Goal: Information Seeking & Learning: Learn about a topic

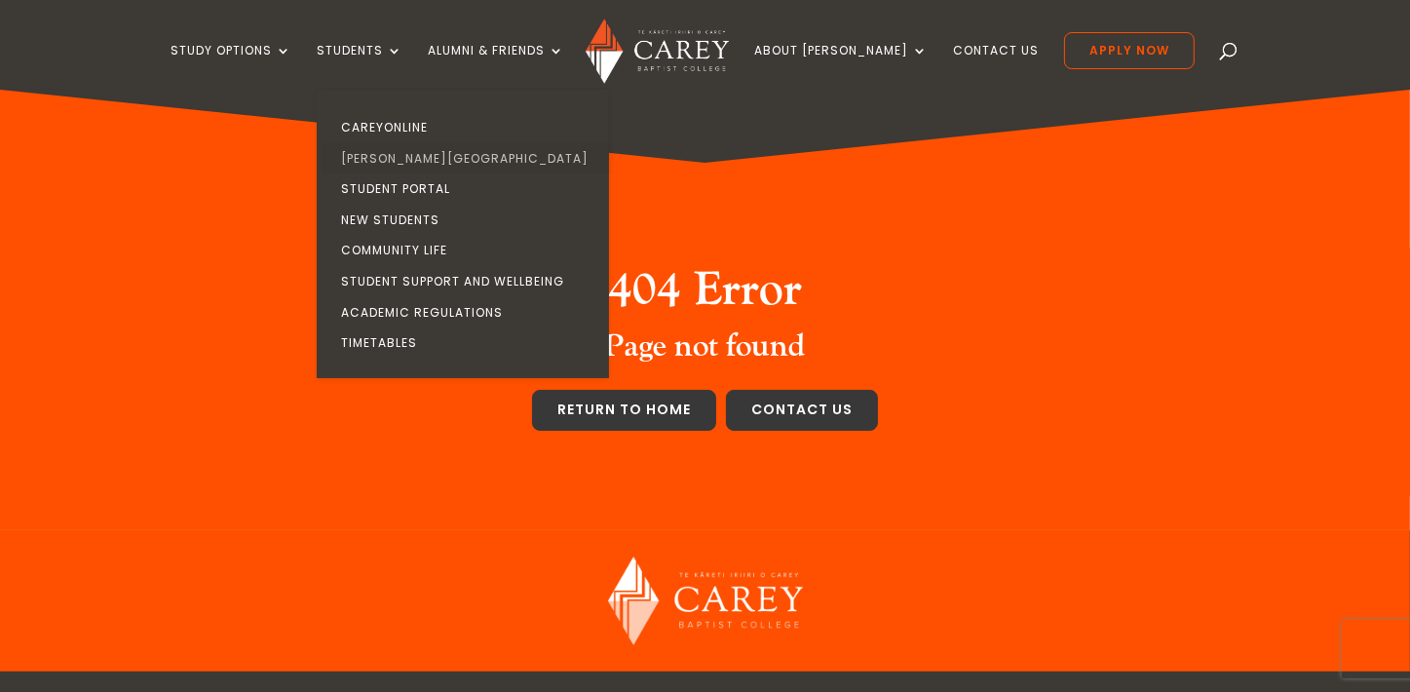
click at [433, 146] on link "[PERSON_NAME][GEOGRAPHIC_DATA]" at bounding box center [468, 158] width 292 height 31
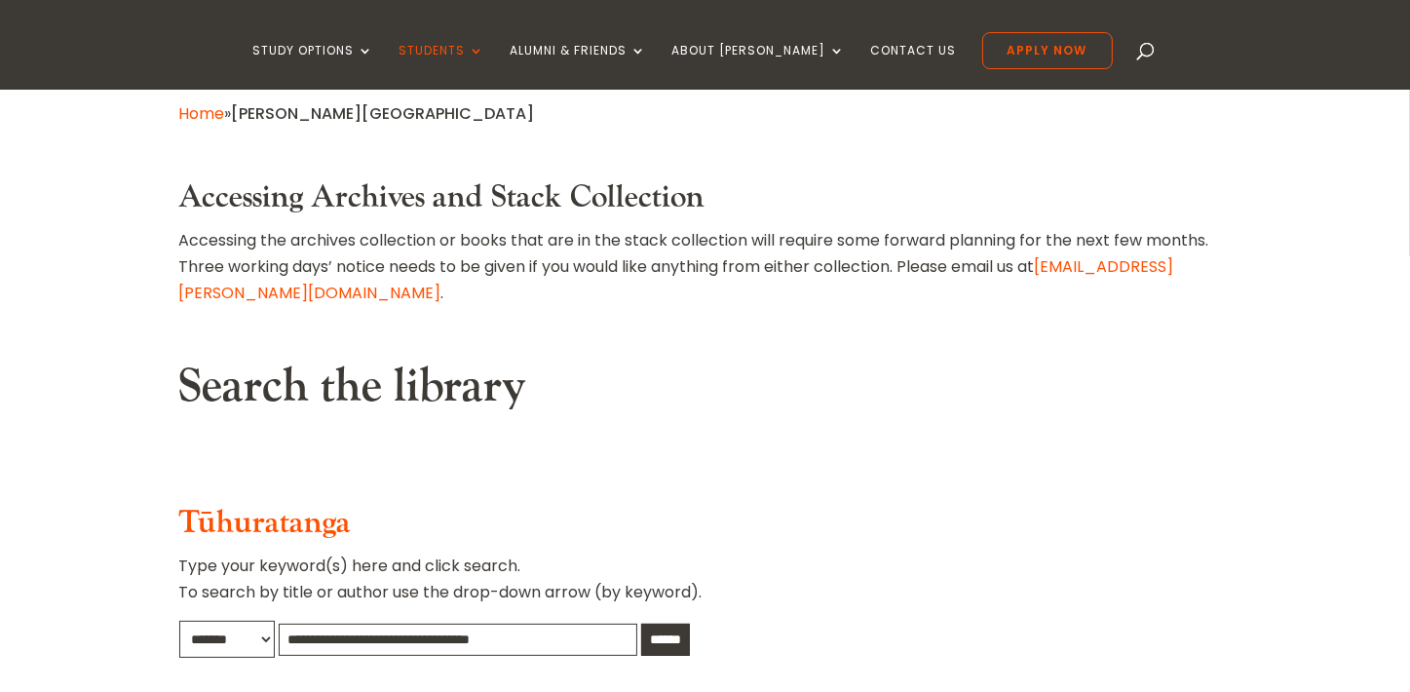
scroll to position [487, 0]
click at [352, 624] on input "text" at bounding box center [458, 640] width 359 height 32
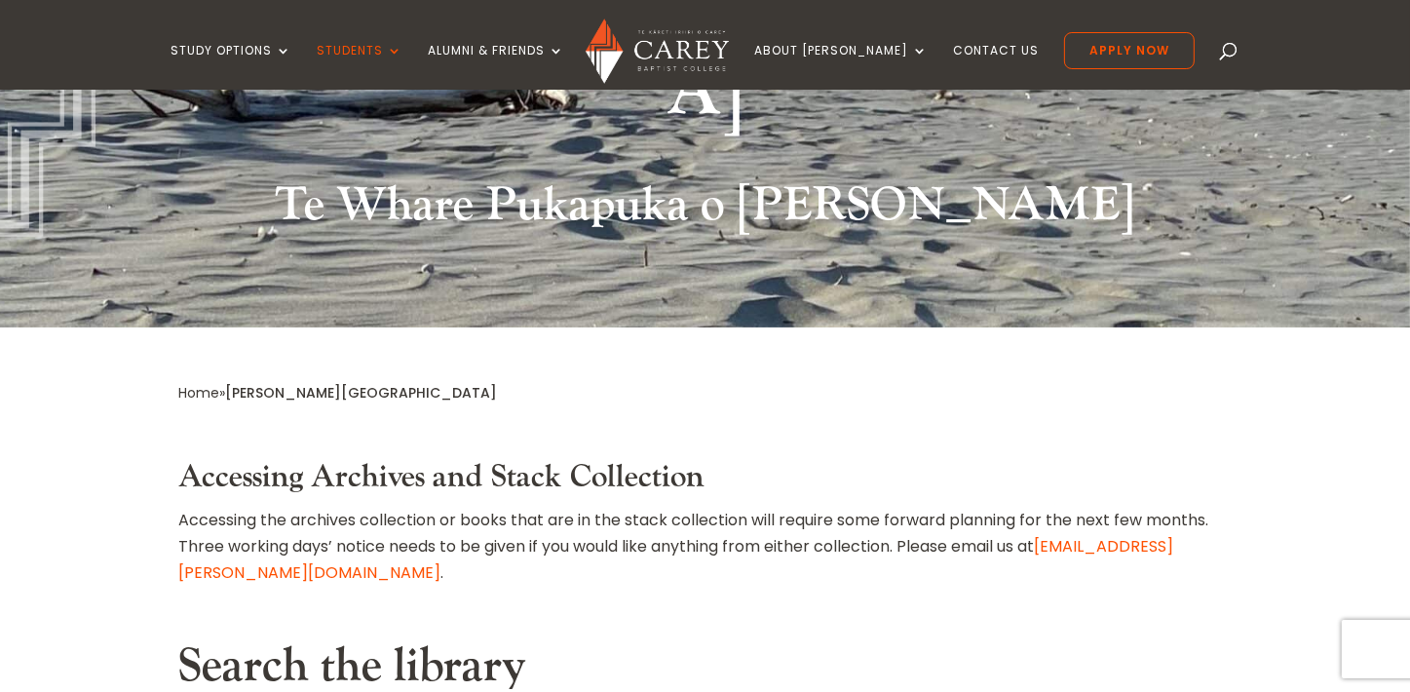
type input "**********"
